Goal: Task Accomplishment & Management: Use online tool/utility

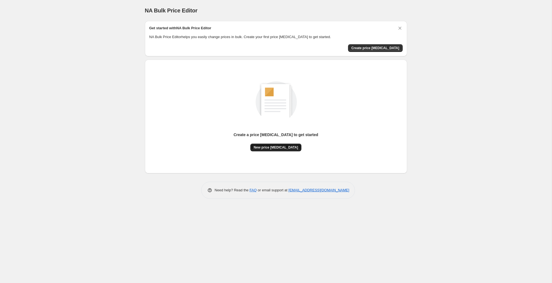
click at [283, 150] on button "New price [MEDICAL_DATA]" at bounding box center [275, 148] width 51 height 8
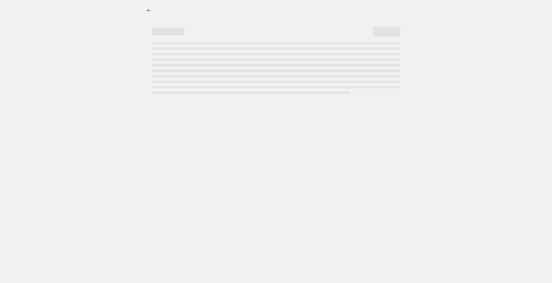
select select "percentage"
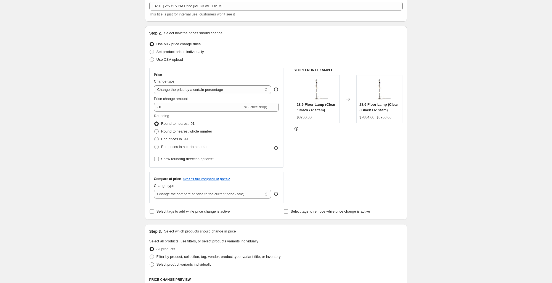
scroll to position [34, 0]
click at [204, 144] on span "End prices in a certain number" at bounding box center [185, 146] width 49 height 6
click at [155, 144] on input "End prices in a certain number" at bounding box center [154, 144] width 0 height 0
radio input "true"
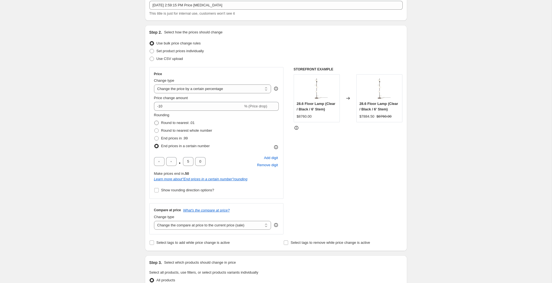
click at [186, 123] on span "Round to nearest .01" at bounding box center [177, 123] width 33 height 4
click at [155, 121] on input "Round to nearest .01" at bounding box center [154, 121] width 0 height 0
radio input "true"
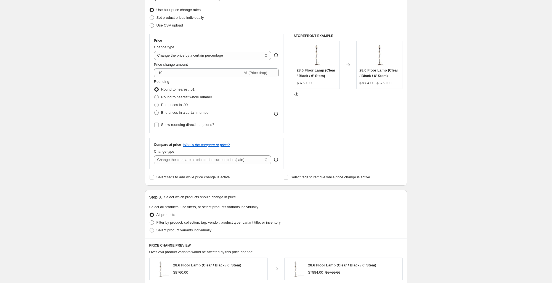
scroll to position [79, 0]
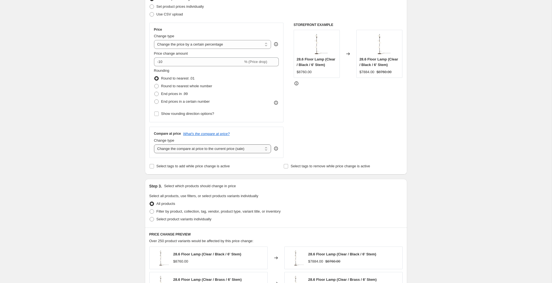
click at [256, 150] on select "Change the compare at price to the current price (sale) Change the compare at p…" at bounding box center [212, 148] width 117 height 9
click at [154, 144] on select "Change the compare at price to the current price (sale) Change the compare at p…" at bounding box center [212, 148] width 117 height 9
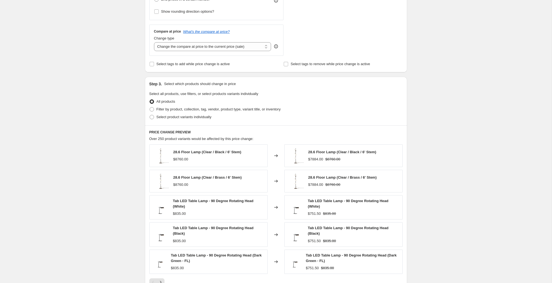
scroll to position [182, 0]
click at [273, 109] on span "Filter by product, collection, tag, vendor, product type, variant title, or inv…" at bounding box center [218, 109] width 124 height 4
click at [150, 107] on input "Filter by product, collection, tag, vendor, product type, variant title, or inv…" at bounding box center [150, 107] width 0 height 0
radio input "true"
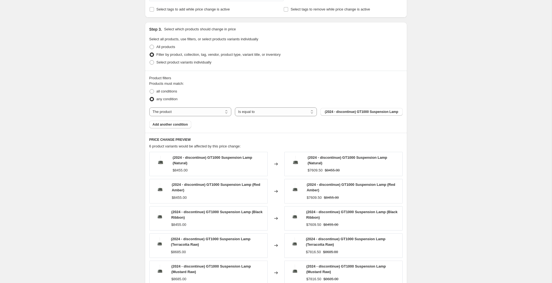
scroll to position [267, 0]
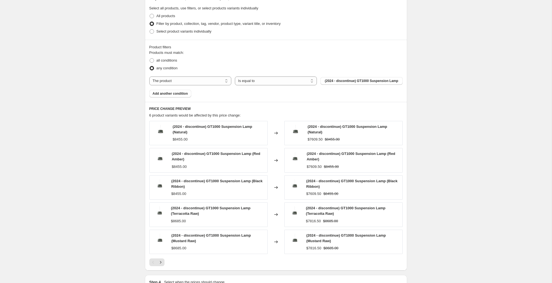
click at [195, 77] on div "The product The product's collection The product's tag The product's vendor The…" at bounding box center [275, 80] width 253 height 9
click at [197, 81] on select "The product The product's collection The product's tag The product's vendor The…" at bounding box center [190, 80] width 82 height 9
click at [312, 83] on select "Is equal to Is not equal to" at bounding box center [276, 80] width 82 height 9
click at [364, 82] on span "(2024 - discontinue) GT1000 Suspension Lamp" at bounding box center [361, 81] width 73 height 4
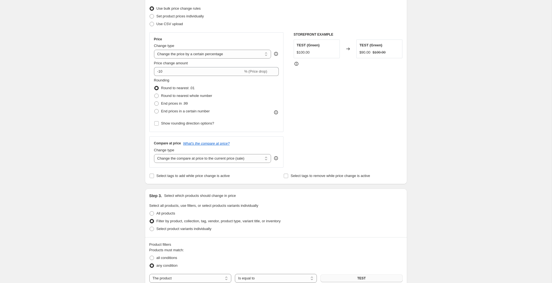
scroll to position [0, 0]
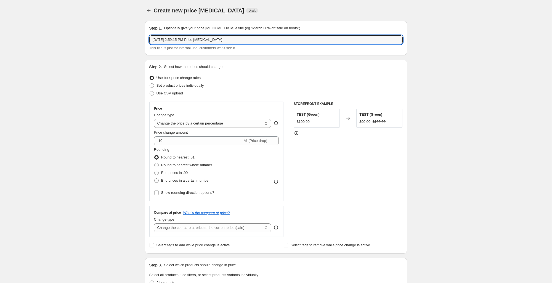
drag, startPoint x: 233, startPoint y: 40, endPoint x: 114, endPoint y: 41, distance: 119.8
click at [115, 41] on div "Create new price [MEDICAL_DATA]. This page is ready Create new price [MEDICAL_D…" at bounding box center [276, 276] width 552 height 552
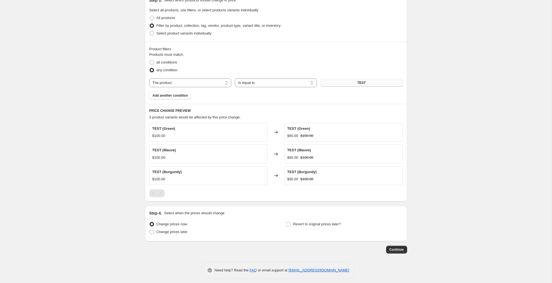
scroll to position [269, 0]
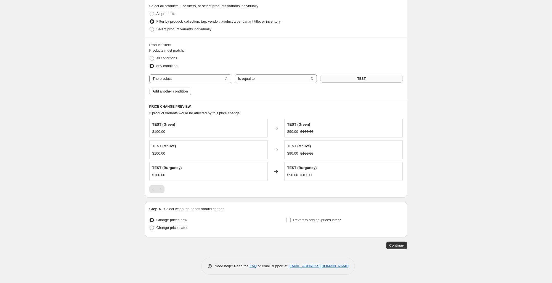
type input "test"
click at [186, 229] on span "Change prices later" at bounding box center [171, 227] width 31 height 4
click at [150, 226] on input "Change prices later" at bounding box center [150, 225] width 0 height 0
radio input "true"
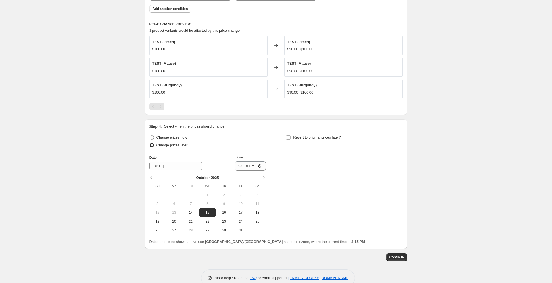
scroll to position [363, 0]
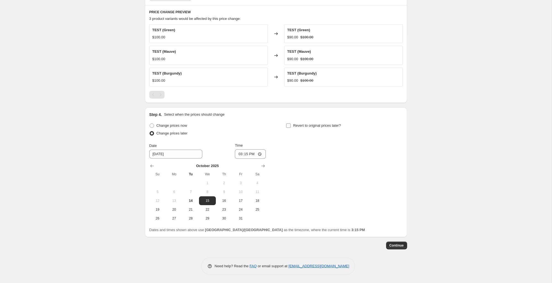
click at [302, 127] on span "Revert to original prices later?" at bounding box center [317, 125] width 48 height 4
click at [291, 127] on input "Revert to original prices later?" at bounding box center [288, 125] width 4 height 4
click at [302, 127] on span "Revert to original prices later?" at bounding box center [317, 125] width 48 height 4
click at [291, 127] on input "Revert to original prices later?" at bounding box center [288, 125] width 4 height 4
checkbox input "false"
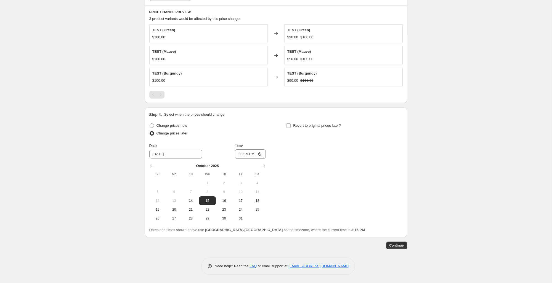
click at [189, 126] on div "Change prices now" at bounding box center [207, 126] width 116 height 8
click at [186, 126] on span "Change prices now" at bounding box center [171, 125] width 31 height 4
click at [150, 124] on input "Change prices now" at bounding box center [150, 123] width 0 height 0
radio input "true"
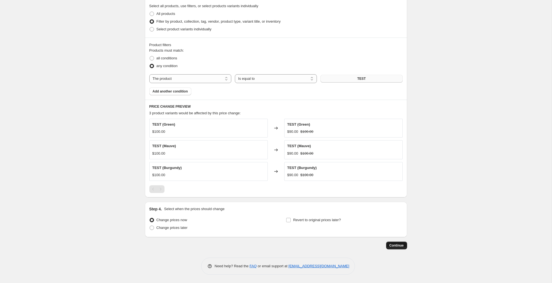
click at [402, 246] on span "Continue" at bounding box center [396, 245] width 14 height 4
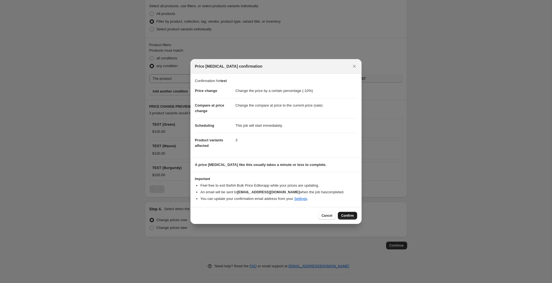
click at [348, 218] on button "Confirm" at bounding box center [347, 216] width 19 height 8
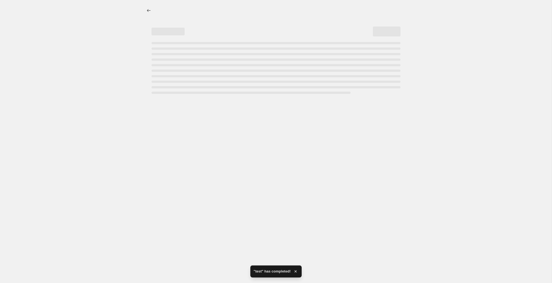
select select "percentage"
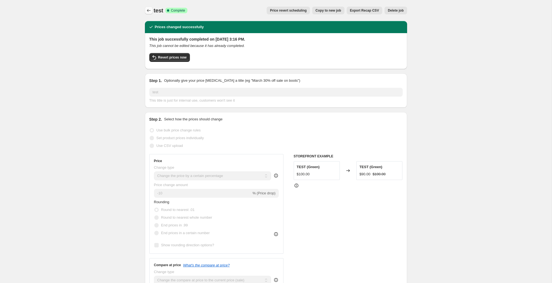
click at [148, 9] on icon "Price change jobs" at bounding box center [149, 11] width 6 height 6
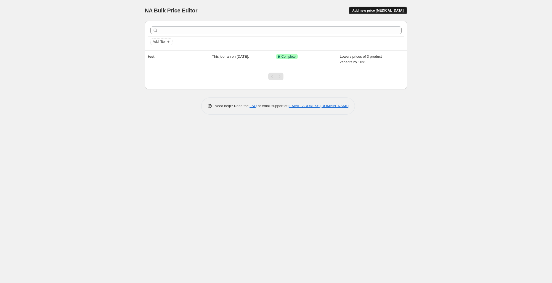
click at [381, 8] on button "Add new price [MEDICAL_DATA]" at bounding box center [378, 11] width 58 height 8
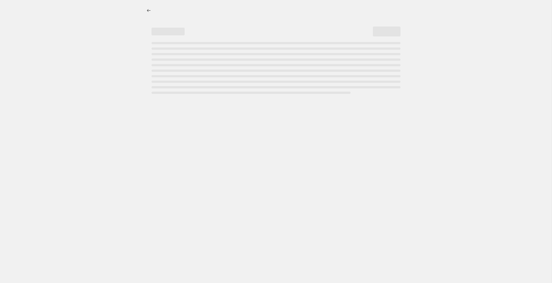
select select "percentage"
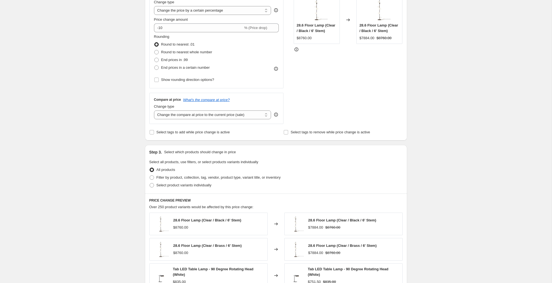
scroll to position [95, 0]
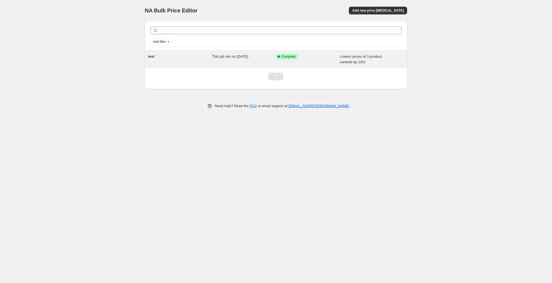
click at [382, 60] on div "Lowers prices of 3 product variants by 10%" at bounding box center [372, 59] width 64 height 11
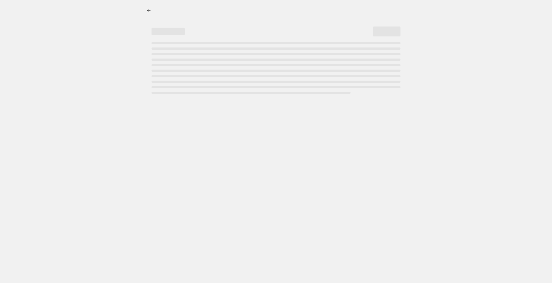
select select "percentage"
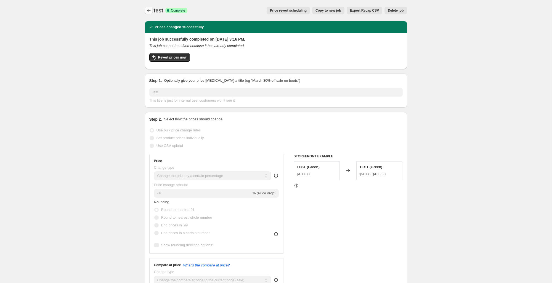
click at [148, 12] on icon "Price change jobs" at bounding box center [149, 11] width 6 height 6
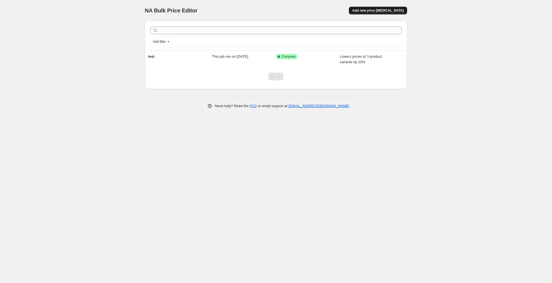
click at [398, 8] on button "Add new price [MEDICAL_DATA]" at bounding box center [378, 11] width 58 height 8
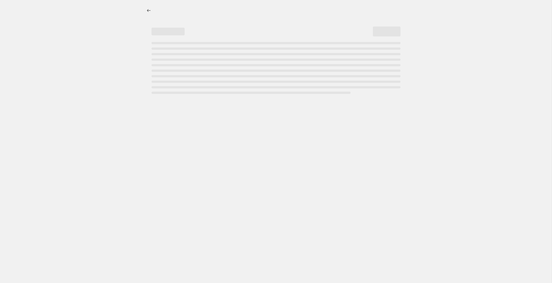
select select "percentage"
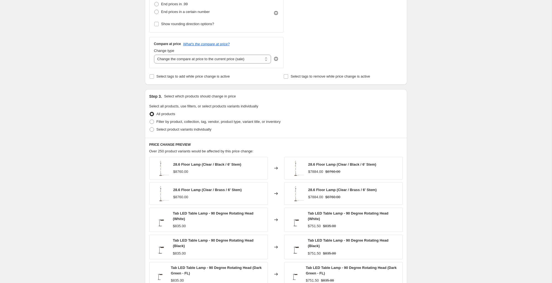
scroll to position [169, 0]
click at [202, 119] on span "Filter by product, collection, tag, vendor, product type, variant title, or inv…" at bounding box center [218, 121] width 124 height 4
click at [150, 119] on input "Filter by product, collection, tag, vendor, product type, variant title, or inv…" at bounding box center [150, 119] width 0 height 0
radio input "true"
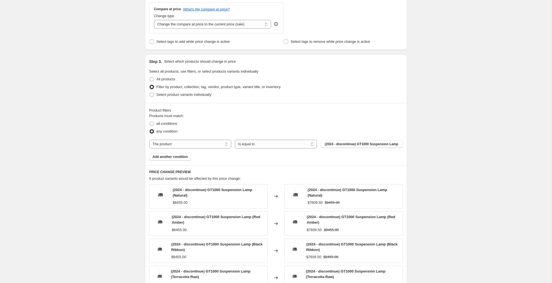
scroll to position [210, 0]
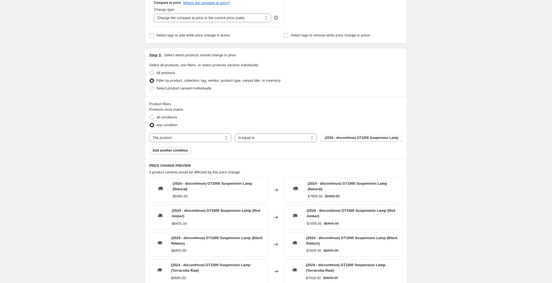
click at [164, 154] on button "Add another condition" at bounding box center [170, 151] width 42 height 8
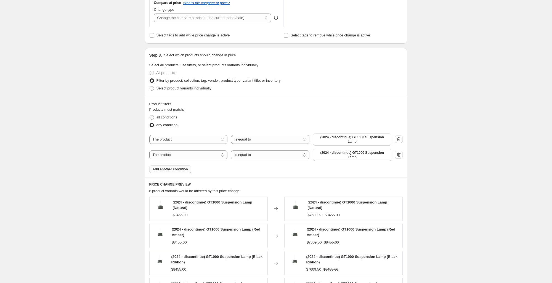
click at [164, 156] on select "The product The product's collection The product's tag The product's vendor The…" at bounding box center [188, 154] width 78 height 9
select select "tag"
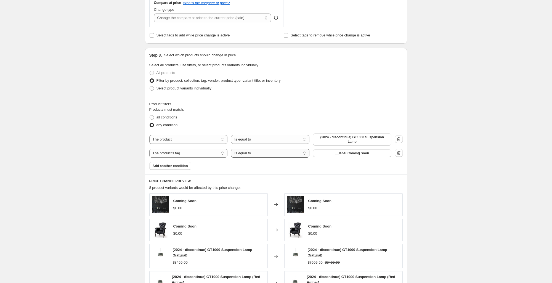
click at [292, 154] on select "Is equal to Is not equal to" at bounding box center [270, 153] width 78 height 9
select select "not_equal"
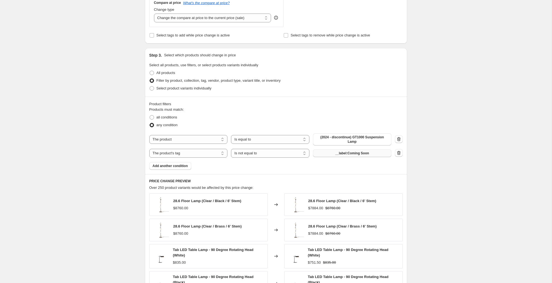
click at [377, 150] on button "__label:Coming Soon" at bounding box center [352, 153] width 78 height 8
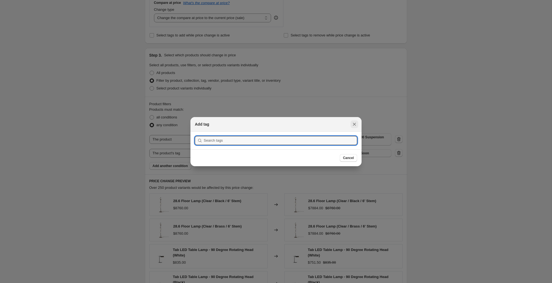
click at [354, 123] on icon "Close" at bounding box center [355, 124] width 6 height 6
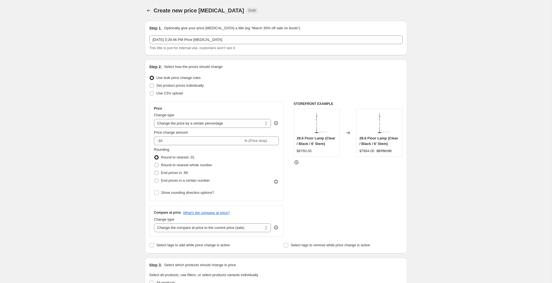
scroll to position [210, 0]
